Goal: Task Accomplishment & Management: Manage account settings

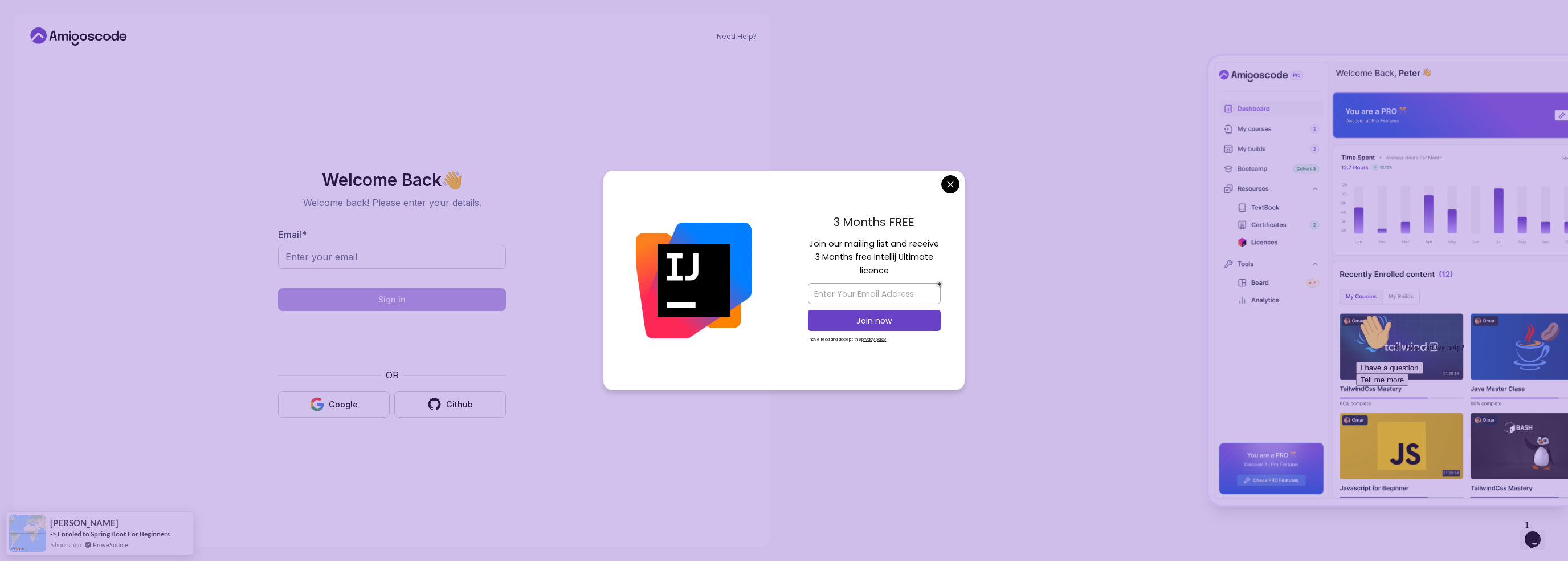
click at [952, 185] on body "Need Help? Welcome Back 👋 Welcome back! Please enter your details. Email * Sign…" at bounding box center [784, 280] width 1568 height 561
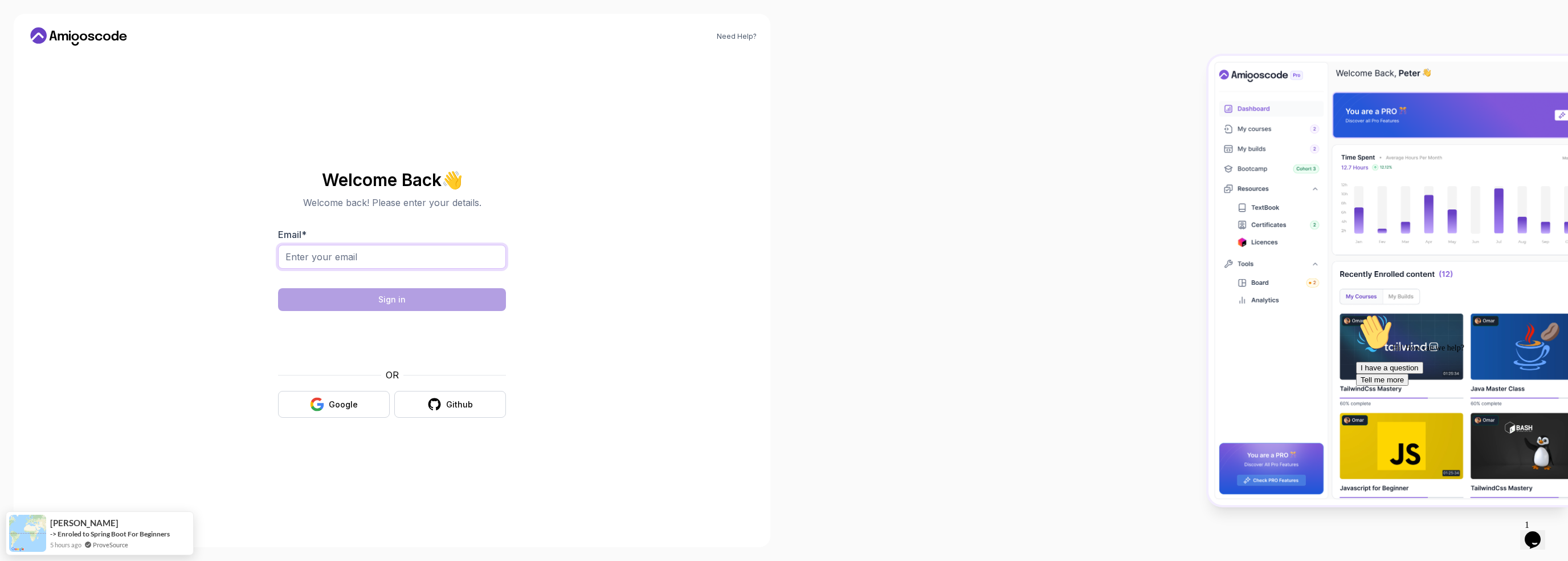
click at [379, 254] on input "Email *" at bounding box center [391, 256] width 228 height 24
click at [834, 274] on div at bounding box center [1176, 280] width 784 height 561
click at [331, 248] on input "Email *" at bounding box center [391, 256] width 228 height 24
click at [311, 400] on icon "button" at bounding box center [318, 404] width 14 height 14
click at [324, 250] on input "Email *" at bounding box center [391, 256] width 228 height 24
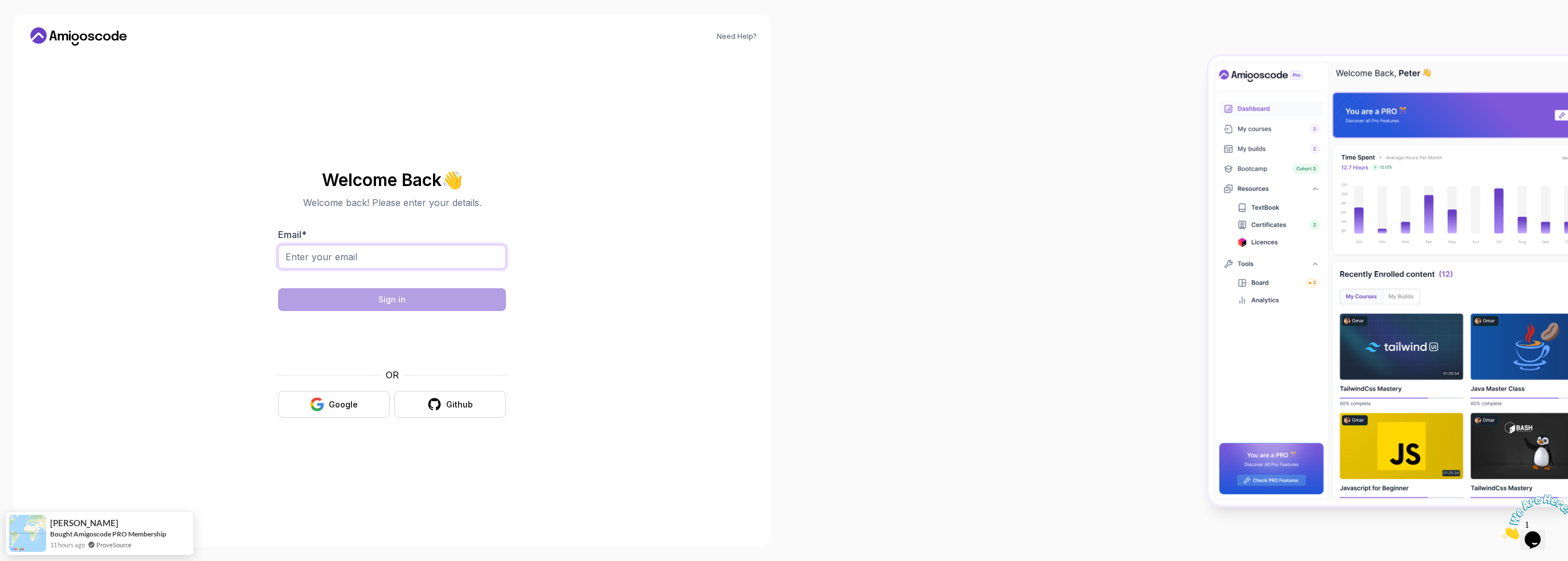
type input "mithilesh10@gmail.com"
click at [636, 285] on div "Need Help? Welcome Back 👋 Welcome back! Please enter your details. Email * mith…" at bounding box center [392, 280] width 757 height 533
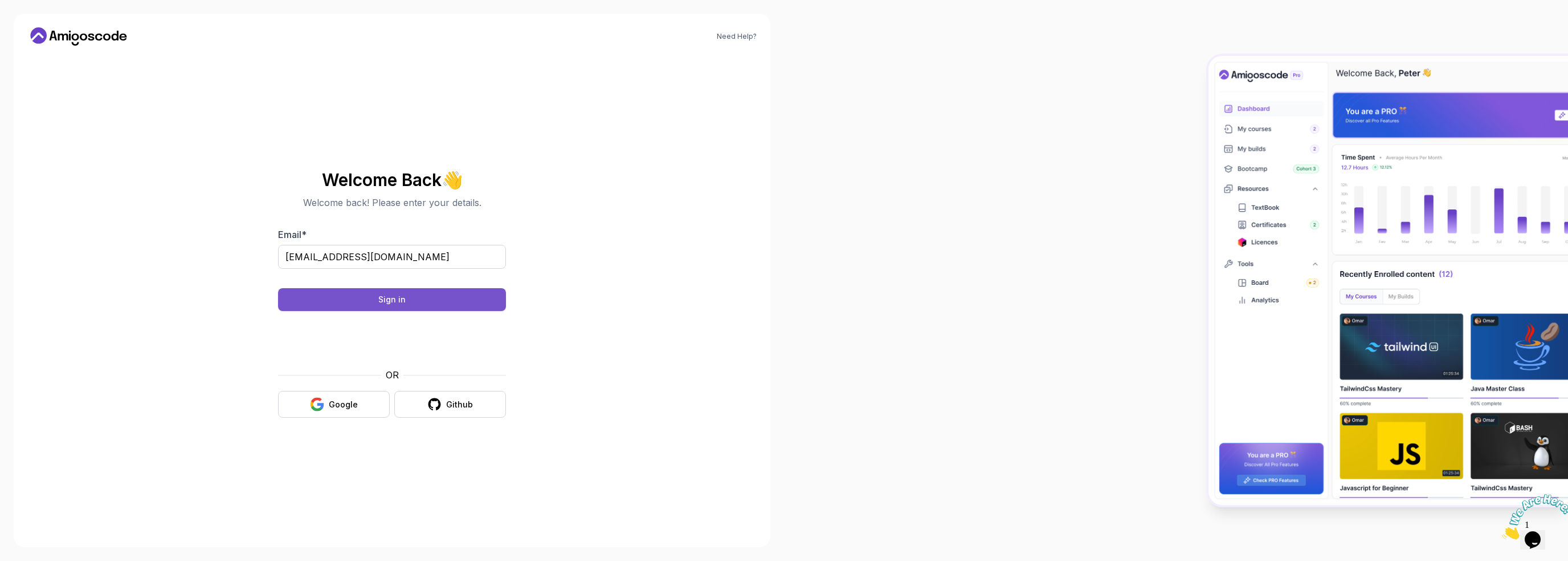
click at [363, 298] on button "Sign in" at bounding box center [391, 300] width 228 height 23
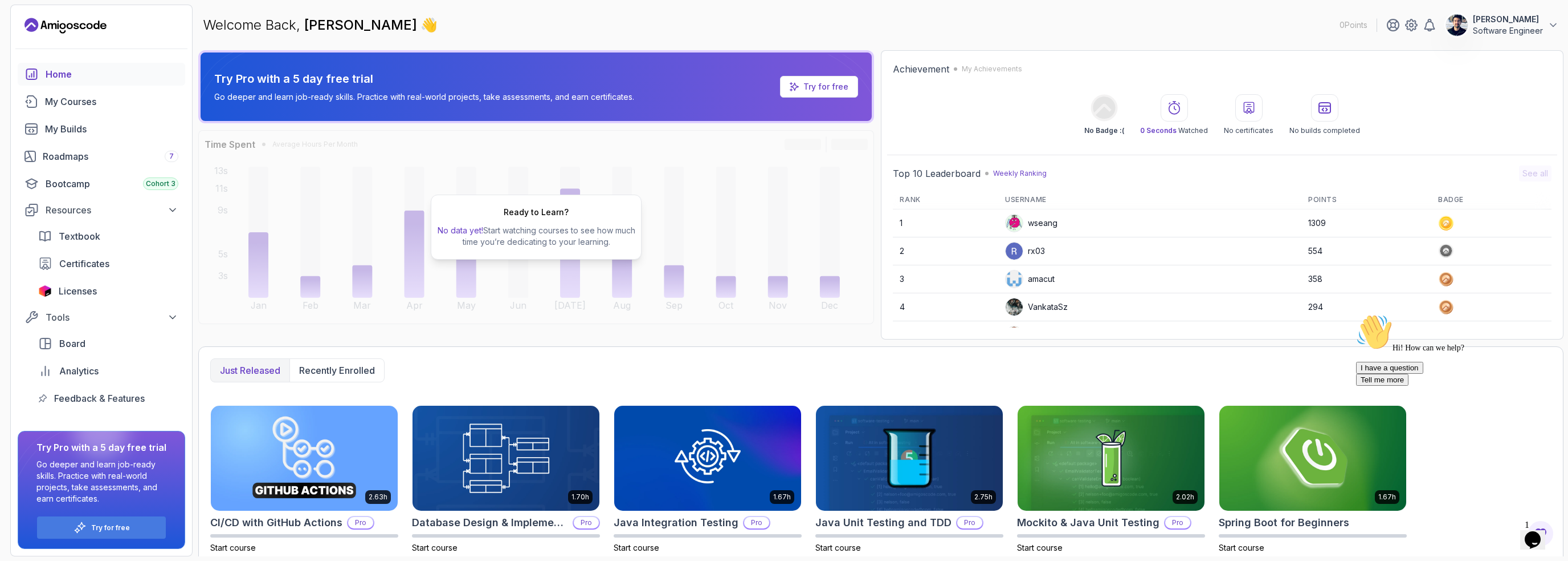
click at [1510, 29] on p "Software Engineer" at bounding box center [1508, 31] width 70 height 12
click at [1028, 51] on div "Achievement My Achievements No Badge :( 0 Seconds Watched No certificates No bu…" at bounding box center [1222, 194] width 683 height 289
click at [77, 287] on span "Licenses" at bounding box center [77, 290] width 38 height 14
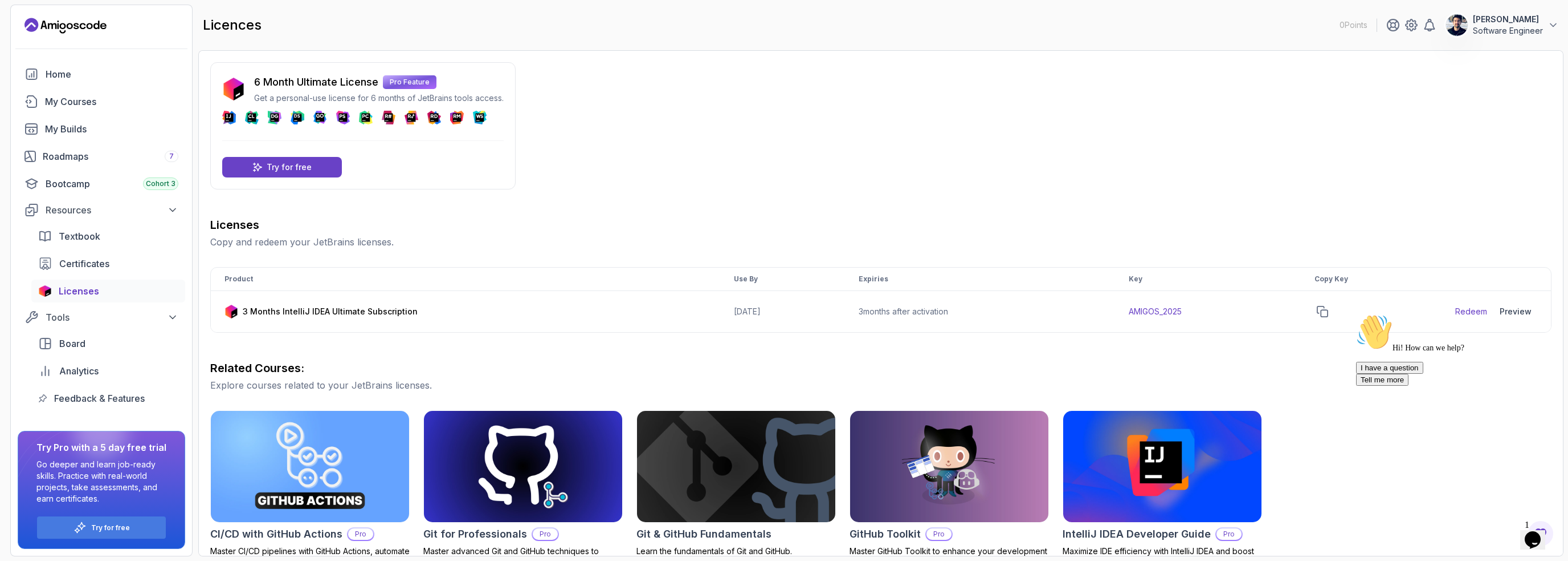
click at [657, 135] on div "6 Month Ultimate License Pro Feature Get a personal-use license for 6 months of…" at bounding box center [881, 321] width 1342 height 518
click at [1522, 308] on div "Preview" at bounding box center [1516, 311] width 32 height 12
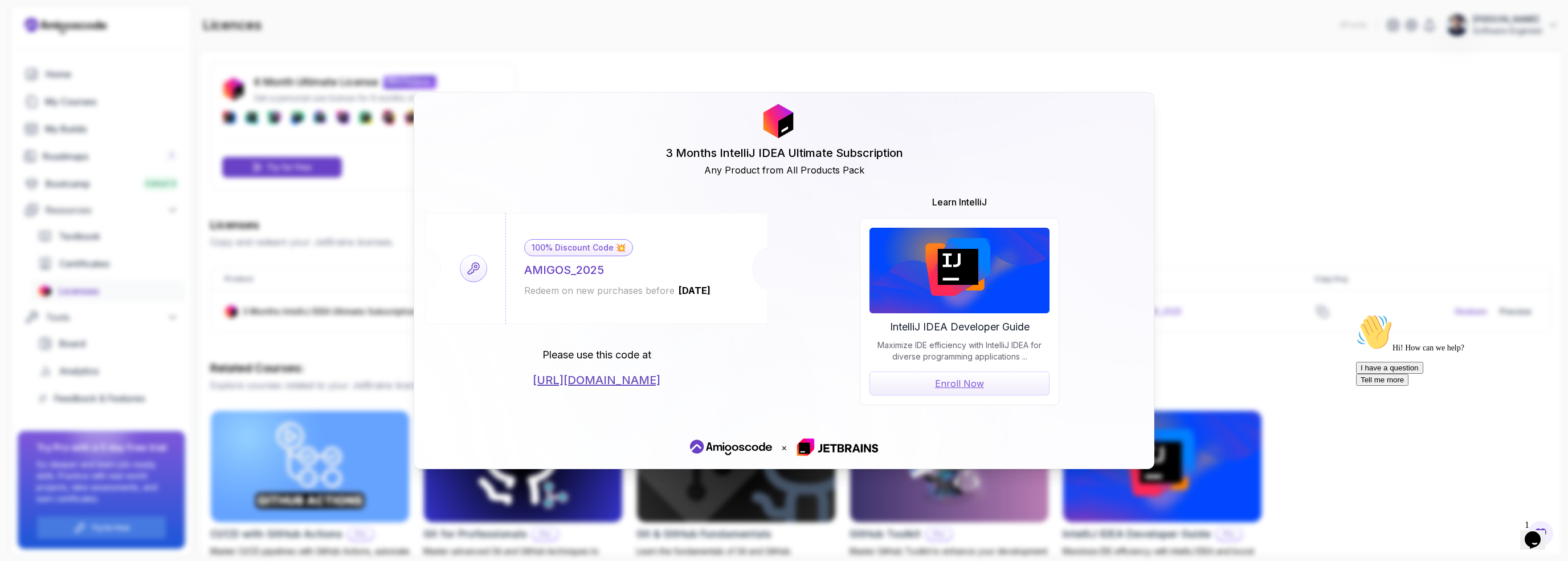
click at [608, 376] on link "https://jetbrains.com/store/redeem/" at bounding box center [597, 380] width 127 height 16
drag, startPoint x: 456, startPoint y: 267, endPoint x: 463, endPoint y: 266, distance: 7.1
click at [456, 267] on div "100% Discount Code 💥 AMIGOS_2025 Redeem on new purchases before 2026-06-12" at bounding box center [597, 269] width 342 height 111
click at [476, 265] on icon at bounding box center [474, 267] width 27 height 27
click at [1224, 151] on div "3 Months IntelliJ IDEA Ultimate Subscription Any Product from All Products Pack…" at bounding box center [784, 280] width 1568 height 561
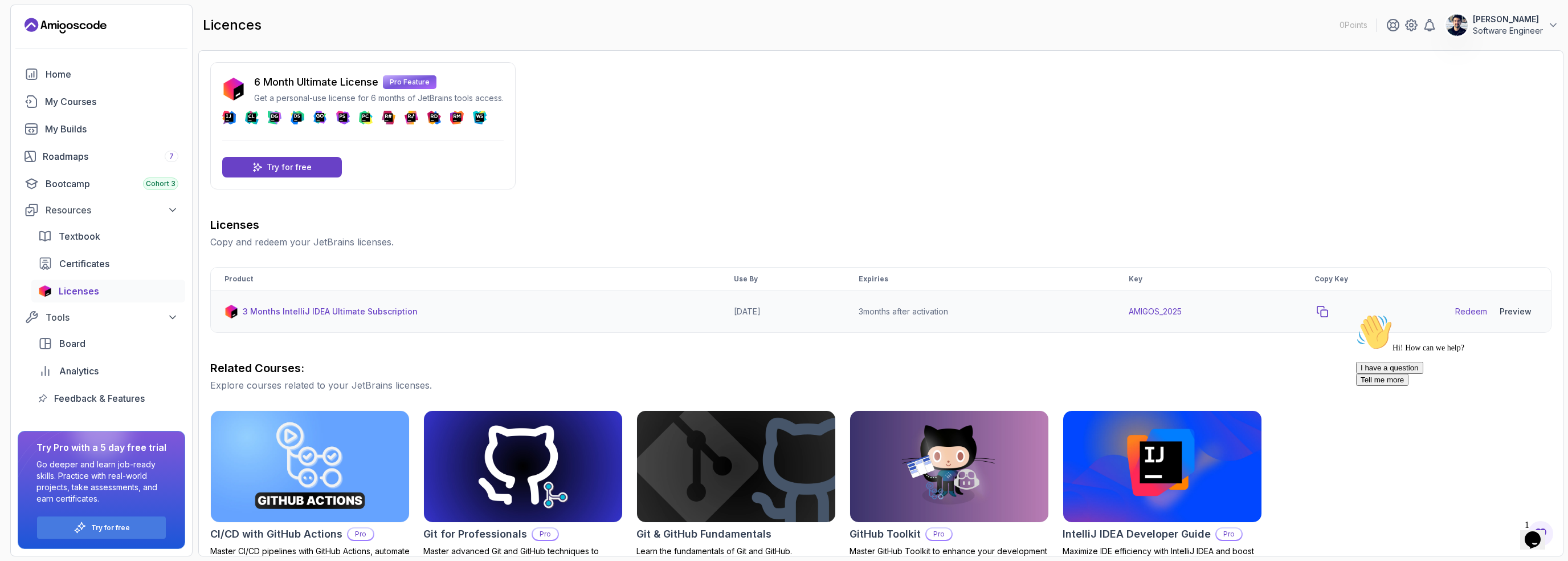
click at [1328, 311] on icon "copy-button" at bounding box center [1323, 311] width 10 height 10
click at [1329, 313] on icon "copy-button" at bounding box center [1323, 311] width 12 height 12
